Goal: Task Accomplishment & Management: Manage account settings

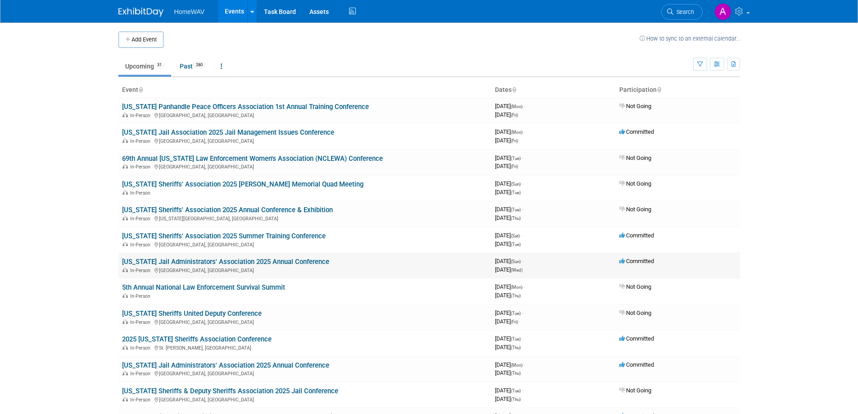
click at [232, 261] on link "[US_STATE] Jail Administrators' Association 2025 Annual Conference" at bounding box center [225, 262] width 207 height 8
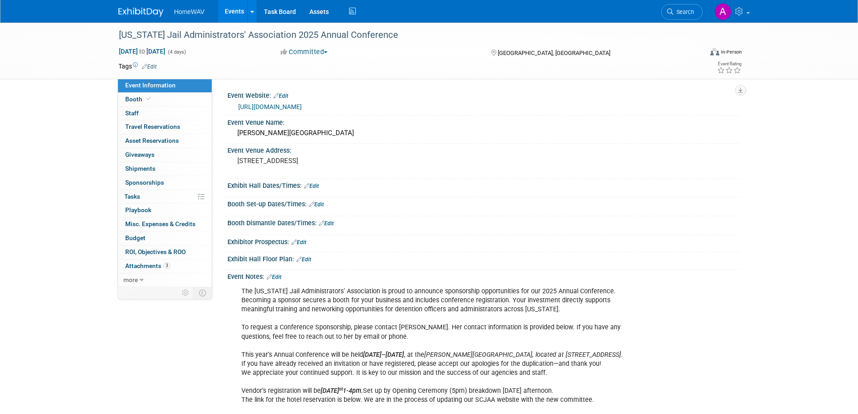
click at [235, 8] on link "Events" at bounding box center [234, 11] width 33 height 23
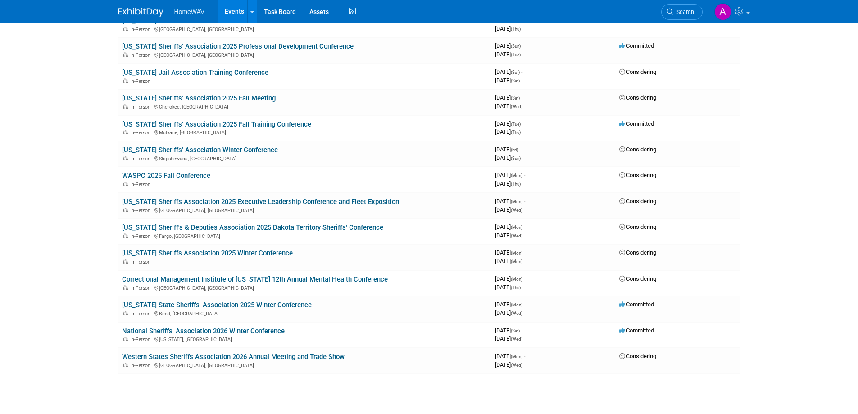
scroll to position [540, 0]
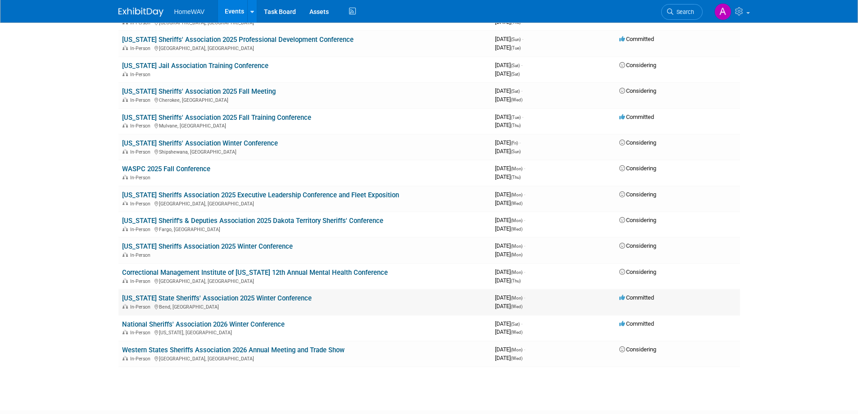
click at [240, 295] on link "[US_STATE] State Sheriffs' Association 2025 Winter Conference" at bounding box center [217, 298] width 190 height 8
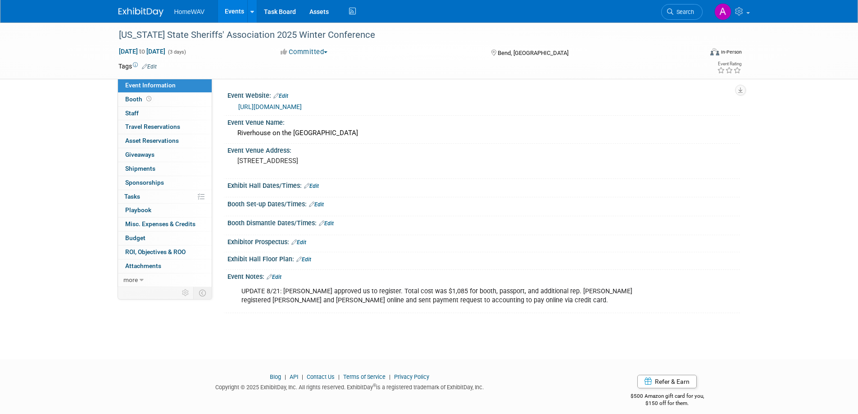
click at [236, 10] on link "Events" at bounding box center [234, 11] width 33 height 23
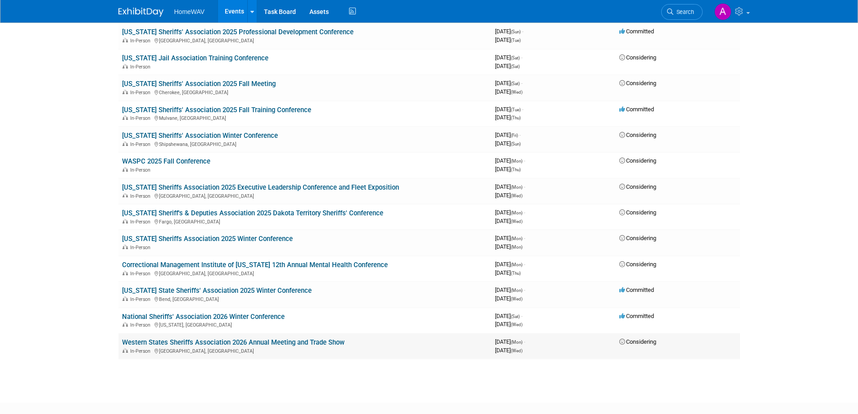
scroll to position [600, 0]
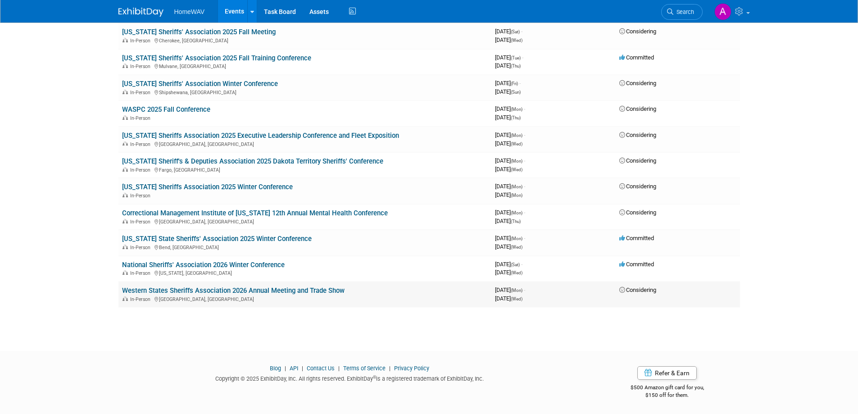
click at [245, 291] on link "Western States Sheriffs Association 2026 Annual Meeting and Trade Show" at bounding box center [233, 290] width 222 height 8
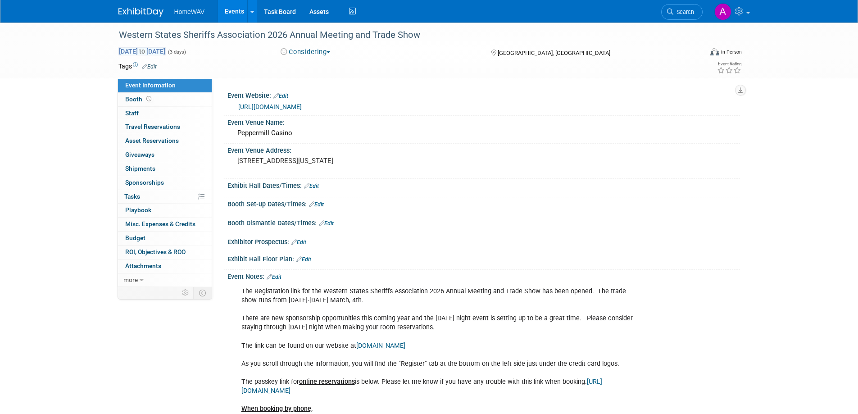
click at [166, 50] on span "Mar 2, 2026 to Mar 4, 2026" at bounding box center [141, 51] width 47 height 8
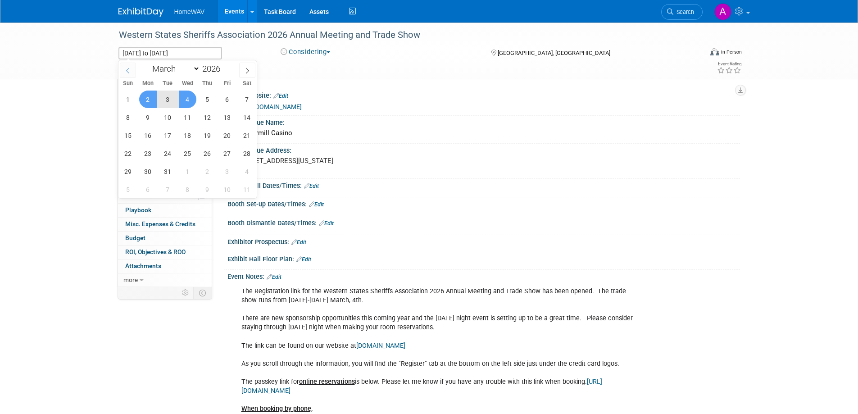
click at [128, 68] on icon at bounding box center [128, 71] width 6 height 6
select select "1"
click at [247, 154] on span "28" at bounding box center [247, 154] width 18 height 18
type input "Feb 28, 2026"
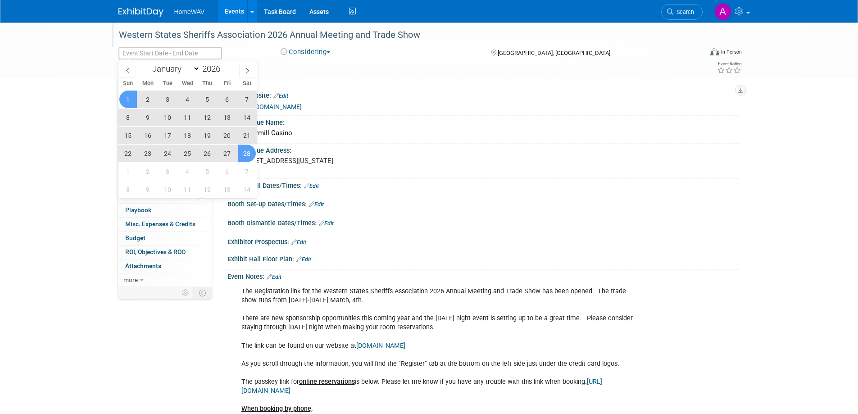
click at [180, 45] on div "Western States Sheriffs Association 2026 Annual Meeting and Trade Show" at bounding box center [404, 35] width 584 height 24
select select "2"
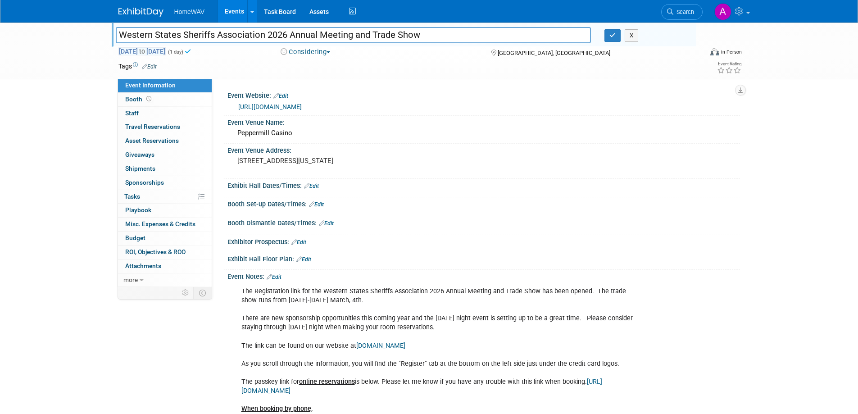
click at [166, 53] on span "Feb 28, 2026 to Feb 28, 2026" at bounding box center [141, 51] width 47 height 8
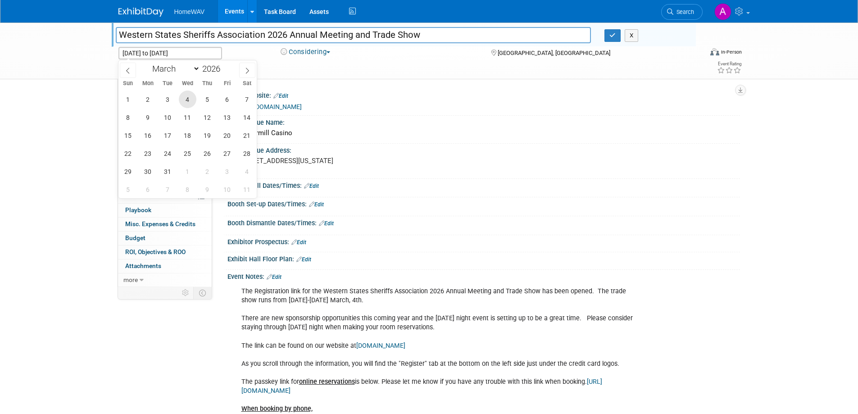
click at [187, 97] on span "4" at bounding box center [188, 100] width 18 height 18
type input "Mar 4, 2026"
click at [124, 65] on span at bounding box center [128, 70] width 16 height 15
select select "1"
click at [244, 150] on span "28" at bounding box center [247, 154] width 18 height 18
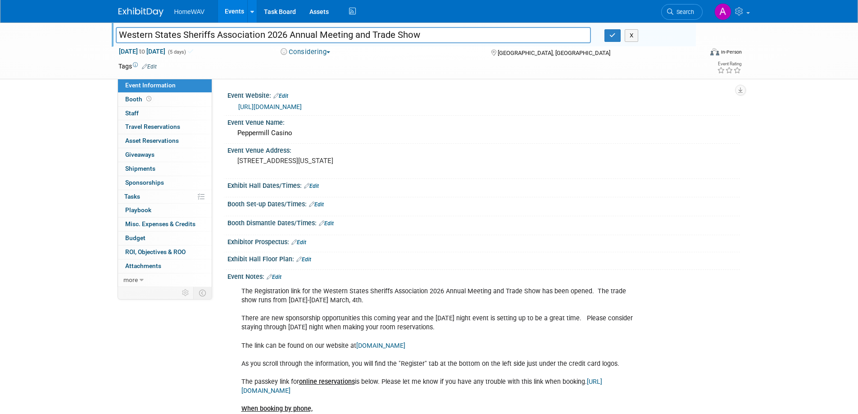
click at [83, 165] on div "Western States Sheriffs Association 2026 Annual Meeting and Trade Show Western …" at bounding box center [429, 268] width 858 height 490
click at [613, 35] on icon "button" at bounding box center [612, 35] width 6 height 6
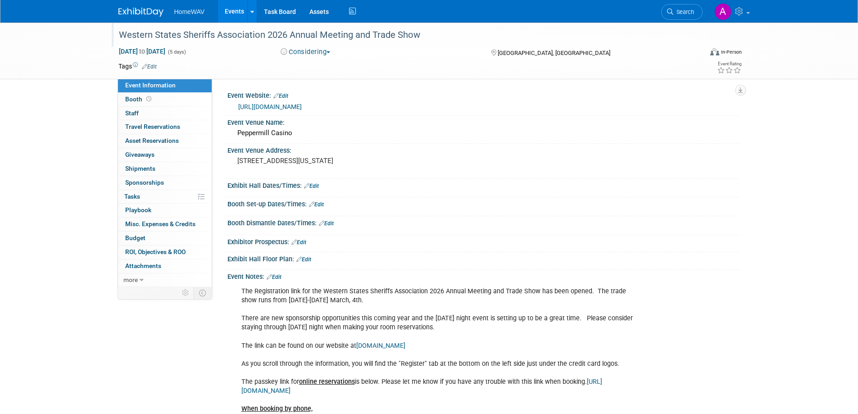
click at [240, 11] on link "Events" at bounding box center [234, 11] width 33 height 23
